Goal: Task Accomplishment & Management: Complete application form

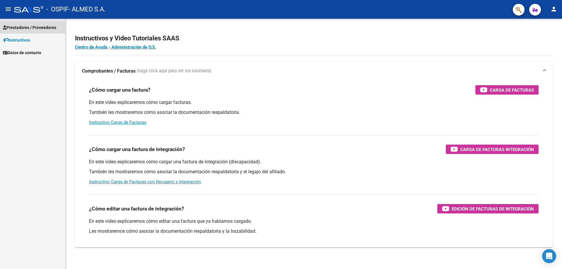
click at [53, 27] on span "Prestadores / Proveedores" at bounding box center [29, 27] width 53 height 6
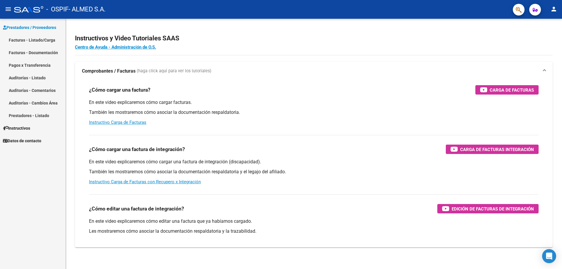
click at [25, 40] on link "Facturas - Listado/Carga" at bounding box center [32, 40] width 65 height 13
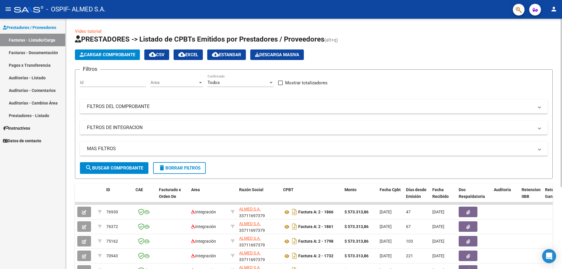
click at [116, 51] on button "Cargar Comprobante" at bounding box center [107, 54] width 65 height 11
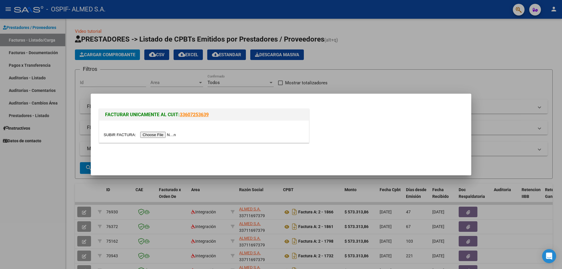
click at [156, 134] on input "file" at bounding box center [141, 135] width 74 height 6
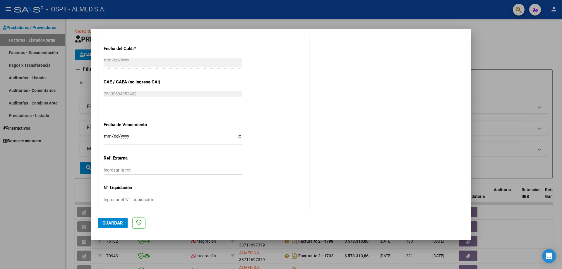
scroll to position [329, 0]
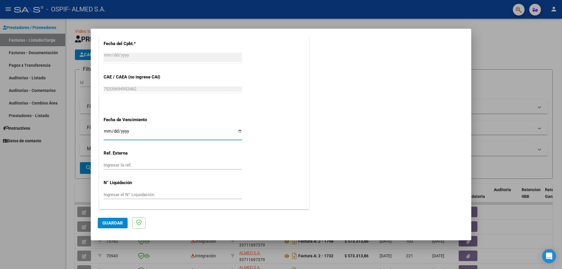
click at [239, 131] on input "Ingresar la fecha" at bounding box center [173, 133] width 138 height 9
type input "[DATE]"
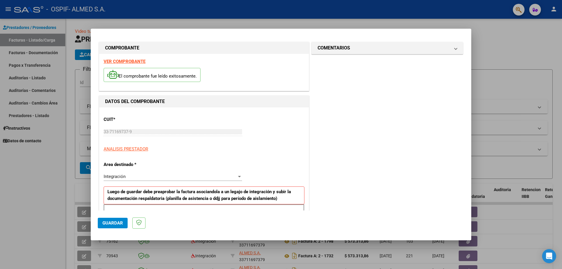
scroll to position [0, 0]
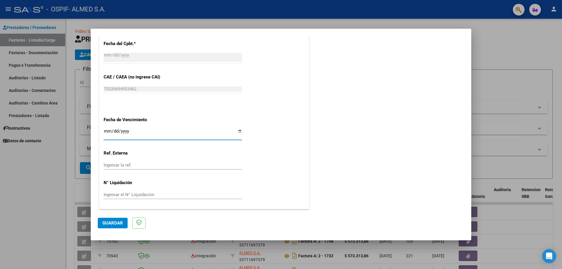
click at [116, 221] on span "Guardar" at bounding box center [112, 222] width 20 height 5
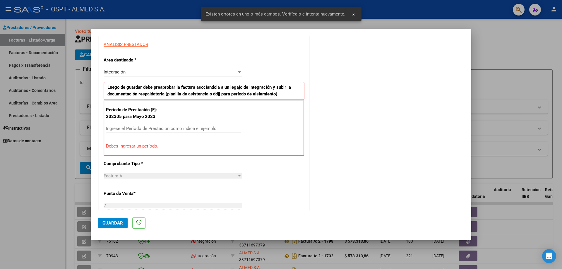
scroll to position [105, 0]
click at [179, 73] on div "Integración" at bounding box center [170, 72] width 133 height 5
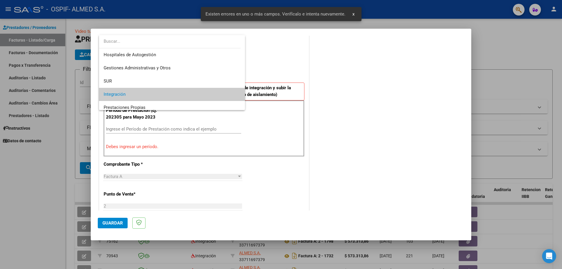
scroll to position [22, 0]
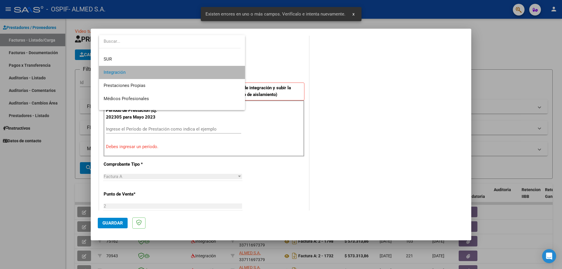
click at [179, 73] on span "Integración" at bounding box center [172, 72] width 137 height 13
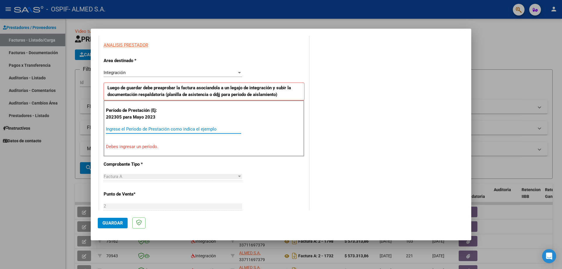
click at [139, 130] on input "Ingrese el Período de Prestación como indica el ejemplo" at bounding box center [173, 128] width 135 height 5
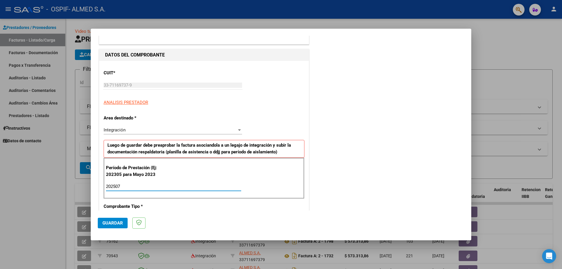
scroll to position [0, 0]
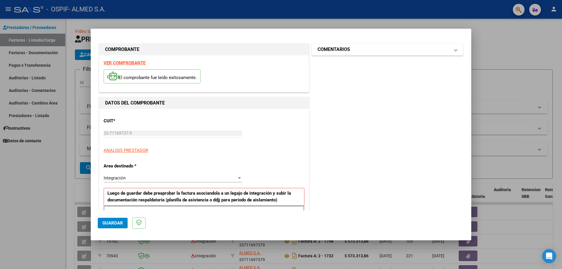
type input "202507"
click at [455, 49] on span at bounding box center [456, 49] width 2 height 7
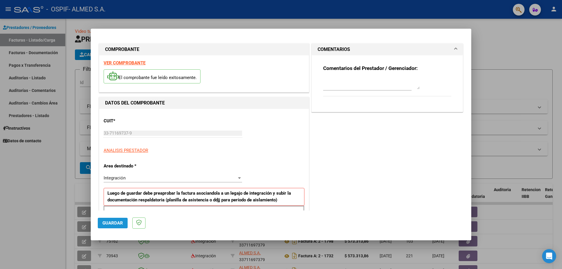
click at [107, 222] on span "Guardar" at bounding box center [112, 222] width 20 height 5
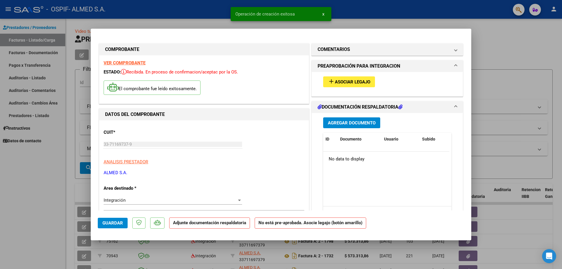
click at [348, 78] on button "add Asociar Legajo" at bounding box center [349, 81] width 52 height 11
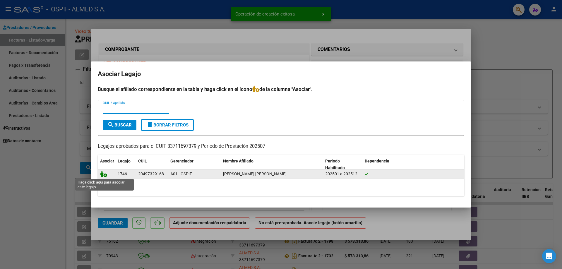
click at [103, 175] on icon at bounding box center [103, 174] width 7 height 6
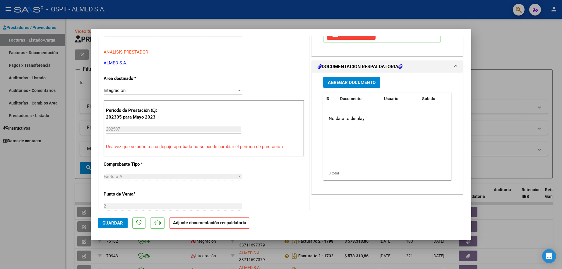
scroll to position [115, 0]
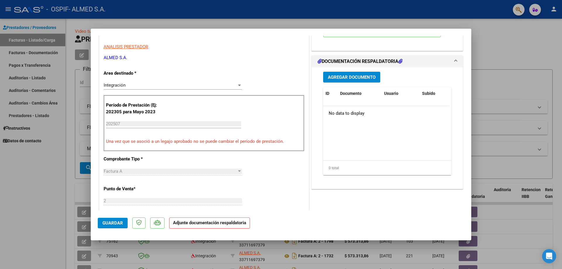
click at [341, 79] on span "Agregar Documento" at bounding box center [352, 77] width 48 height 5
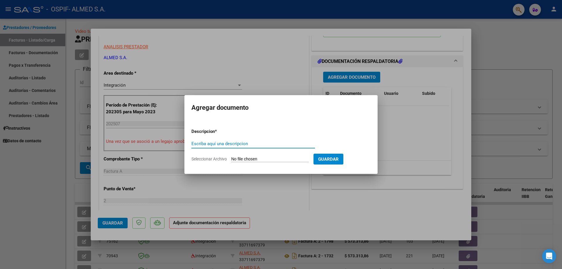
click at [228, 143] on input "Escriba aquí una descripcion" at bounding box center [253, 143] width 124 height 5
type input "[PERSON_NAME]"
click at [282, 159] on input "Seleccionar Archivo" at bounding box center [270, 160] width 78 height 6
type input "C:\fakepath\[PERSON_NAME] cet julio.pdf"
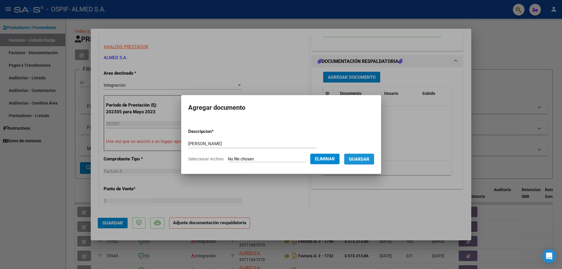
click at [365, 158] on span "Guardar" at bounding box center [359, 159] width 20 height 5
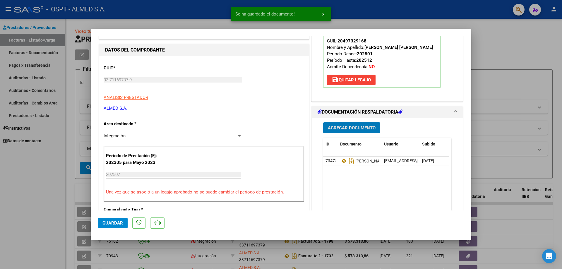
scroll to position [0, 0]
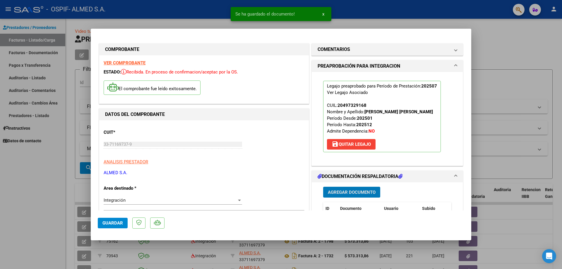
click at [109, 225] on span "Guardar" at bounding box center [112, 222] width 20 height 5
drag, startPoint x: 465, startPoint y: 17, endPoint x: 462, endPoint y: 18, distance: 3.3
click at [464, 17] on div at bounding box center [281, 134] width 562 height 269
type input "$ 0,00"
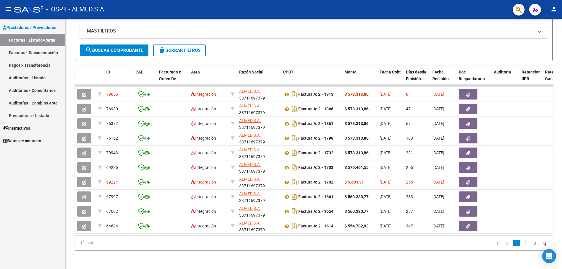
click at [32, 65] on link "Pagos x Transferencia" at bounding box center [32, 65] width 65 height 13
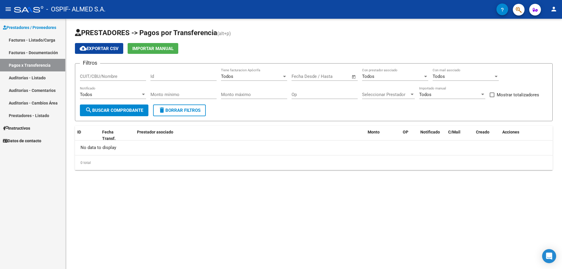
click at [121, 114] on button "search Buscar Comprobante" at bounding box center [114, 110] width 68 height 12
click at [92, 151] on div "No data to display" at bounding box center [314, 147] width 478 height 15
